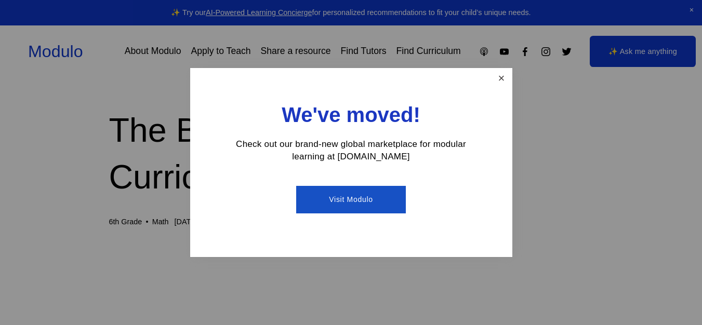
click at [503, 75] on link "Close" at bounding box center [501, 79] width 18 height 18
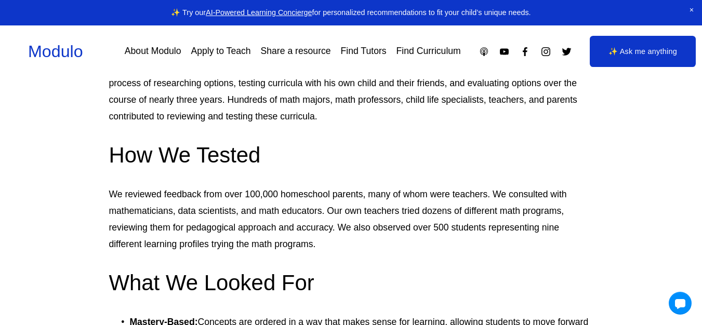
scroll to position [832, 0]
